Goal: Information Seeking & Learning: Learn about a topic

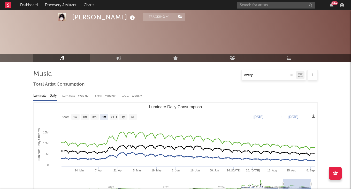
select select "6m"
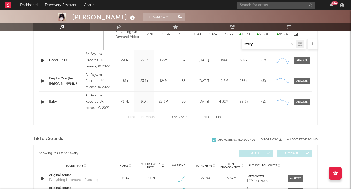
scroll to position [546, 0]
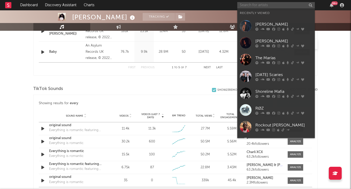
click at [274, 7] on input "text" at bounding box center [276, 5] width 78 height 6
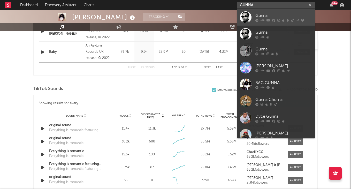
type input "GUNNA"
click at [266, 15] on div "Gunna" at bounding box center [284, 15] width 57 height 6
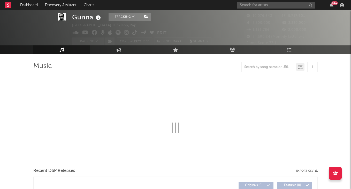
scroll to position [13, 0]
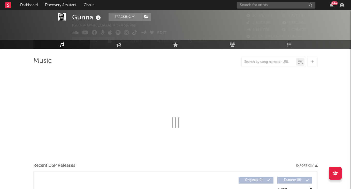
select select "6m"
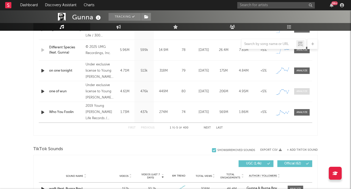
scroll to position [308, 0]
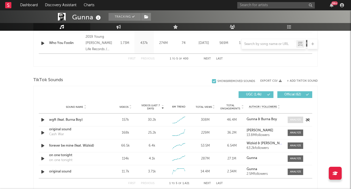
click at [291, 120] on div at bounding box center [295, 120] width 11 height 4
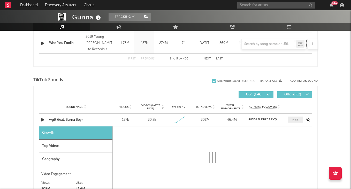
scroll to position [312, 0]
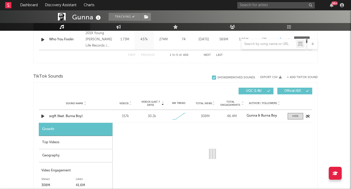
select select "1w"
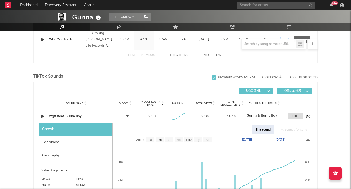
scroll to position [326, 0]
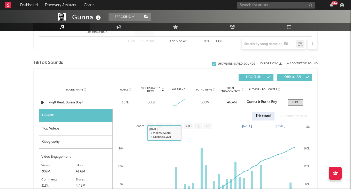
click at [83, 128] on div "Top Videos" at bounding box center [76, 128] width 74 height 13
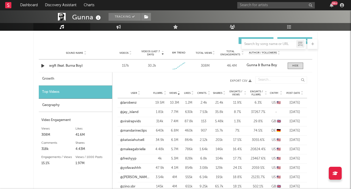
scroll to position [363, 0]
click at [298, 92] on span "Post Date" at bounding box center [294, 92] width 14 height 3
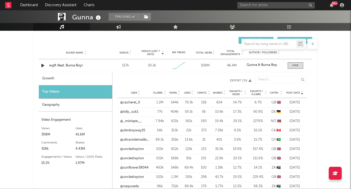
click at [174, 94] on div "Views" at bounding box center [175, 93] width 12 height 4
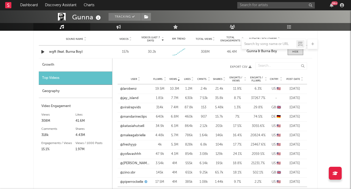
scroll to position [378, 0]
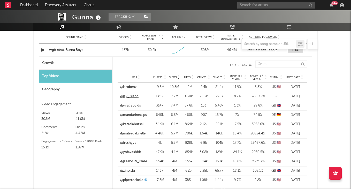
click at [129, 99] on link "@jay_island" at bounding box center [129, 96] width 18 height 5
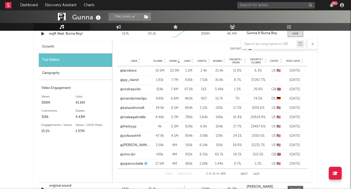
scroll to position [395, 0]
click at [294, 60] on span "Post Date" at bounding box center [294, 60] width 14 height 3
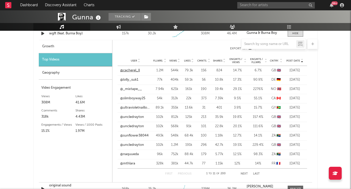
click at [135, 72] on link "@cacherel_ll" at bounding box center [130, 70] width 20 height 5
click at [131, 89] on link "@_mixtape__" at bounding box center [131, 89] width 22 height 5
click at [139, 118] on link "@uncledrayton" at bounding box center [132, 117] width 24 height 5
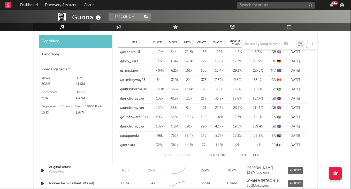
scroll to position [414, 0]
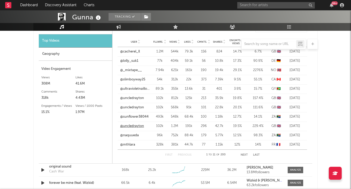
click at [138, 127] on link "@uncledrayton" at bounding box center [132, 126] width 24 height 5
click at [244, 154] on button "Next" at bounding box center [244, 155] width 7 height 3
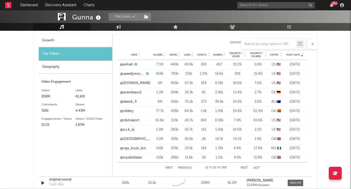
scroll to position [400, 0]
click at [129, 63] on link "@aishah" at bounding box center [126, 65] width 13 height 5
